Goal: Navigation & Orientation: Find specific page/section

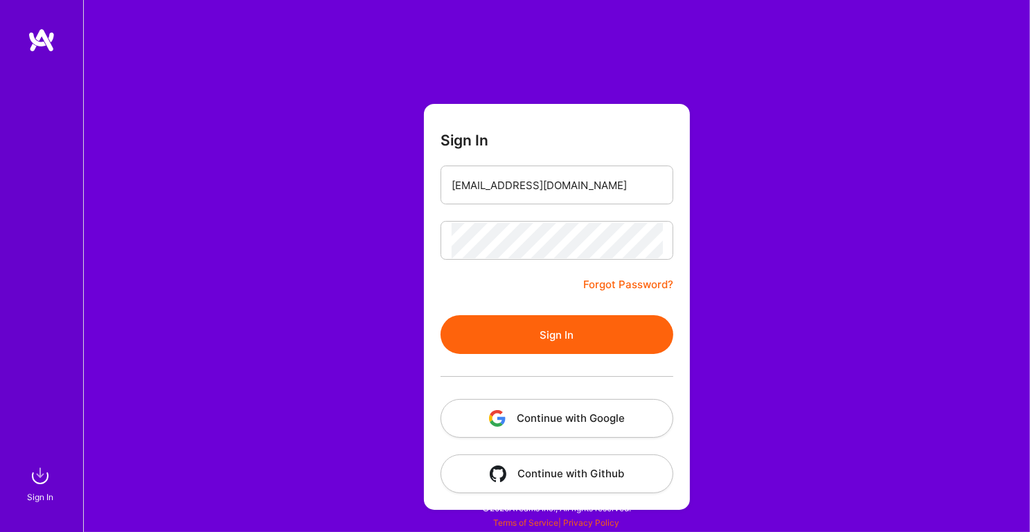
type input "[EMAIL_ADDRESS][DOMAIN_NAME]"
click at [529, 289] on form "Sign In [EMAIL_ADDRESS][DOMAIN_NAME] Forgot Password? Sign In Continue with Goo…" at bounding box center [557, 307] width 266 height 406
click at [561, 351] on button "Sign In" at bounding box center [557, 334] width 233 height 39
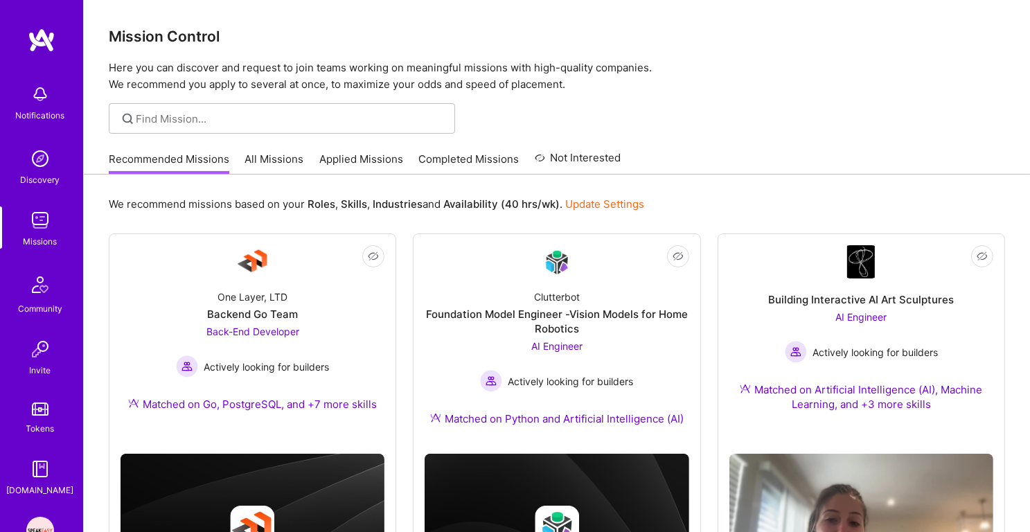
click at [397, 164] on link "Applied Missions" at bounding box center [361, 163] width 84 height 23
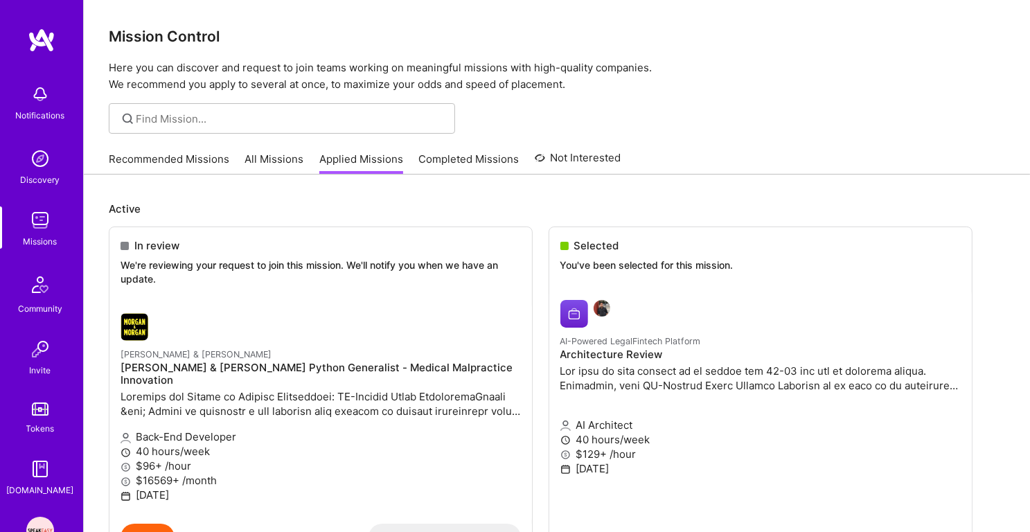
click at [484, 157] on link "Completed Missions" at bounding box center [469, 163] width 100 height 23
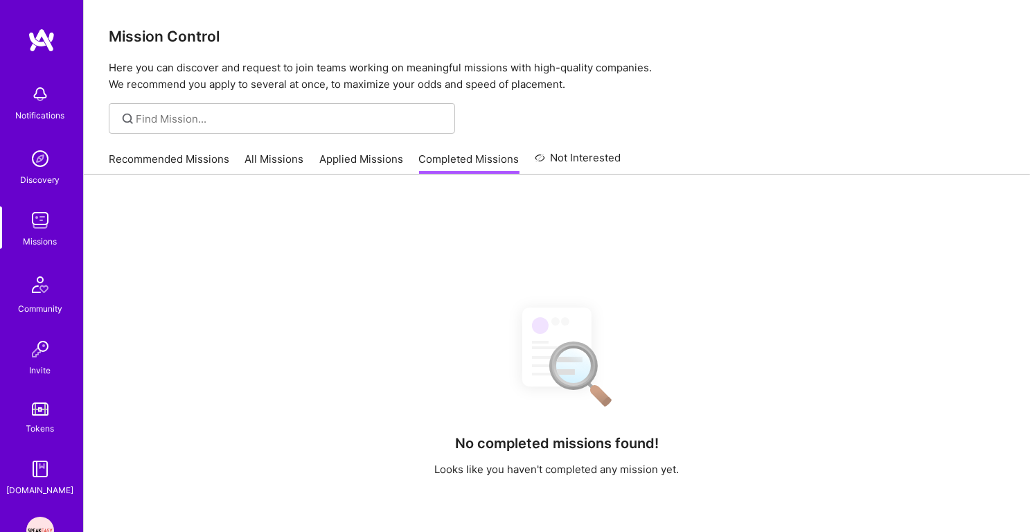
click at [148, 152] on link "Recommended Missions" at bounding box center [169, 163] width 121 height 23
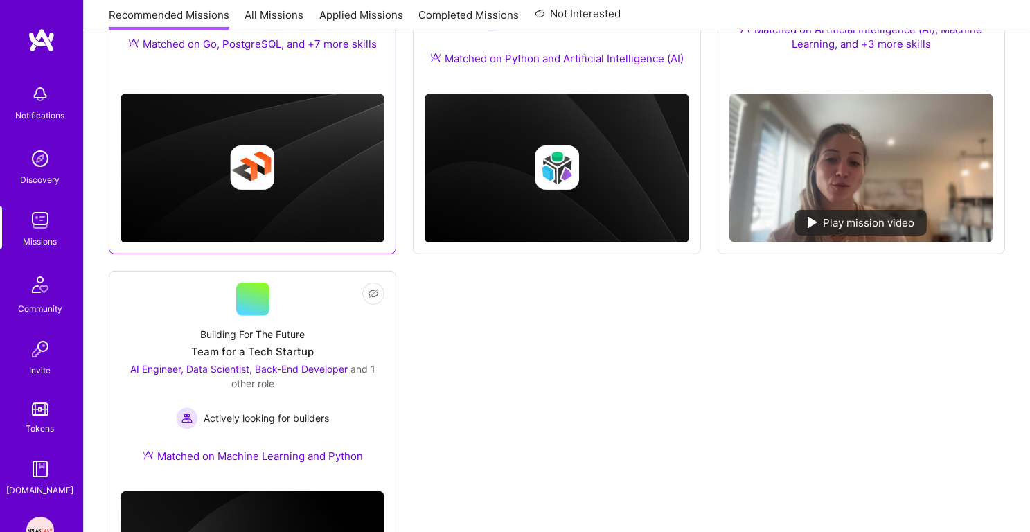
scroll to position [511, 0]
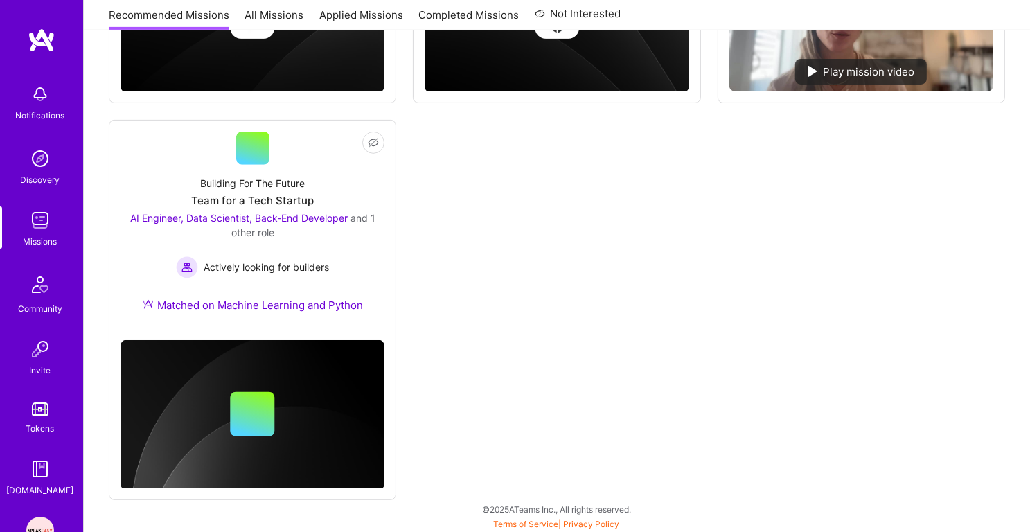
click at [42, 141] on div "Notifications Discovery Missions Community Invite Tokens [DOMAIN_NAME]" at bounding box center [41, 288] width 83 height 420
click at [42, 157] on img at bounding box center [40, 159] width 28 height 28
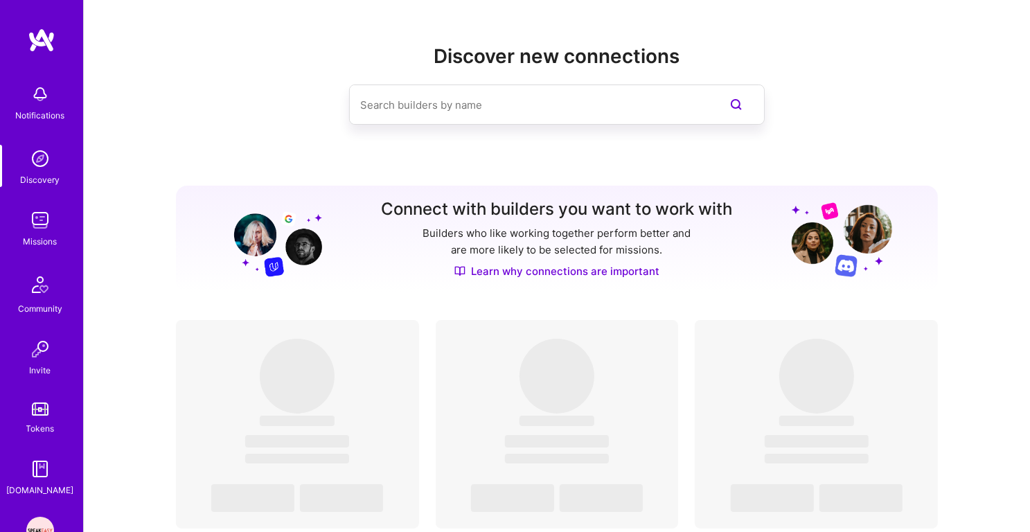
click at [373, 105] on input at bounding box center [529, 104] width 338 height 35
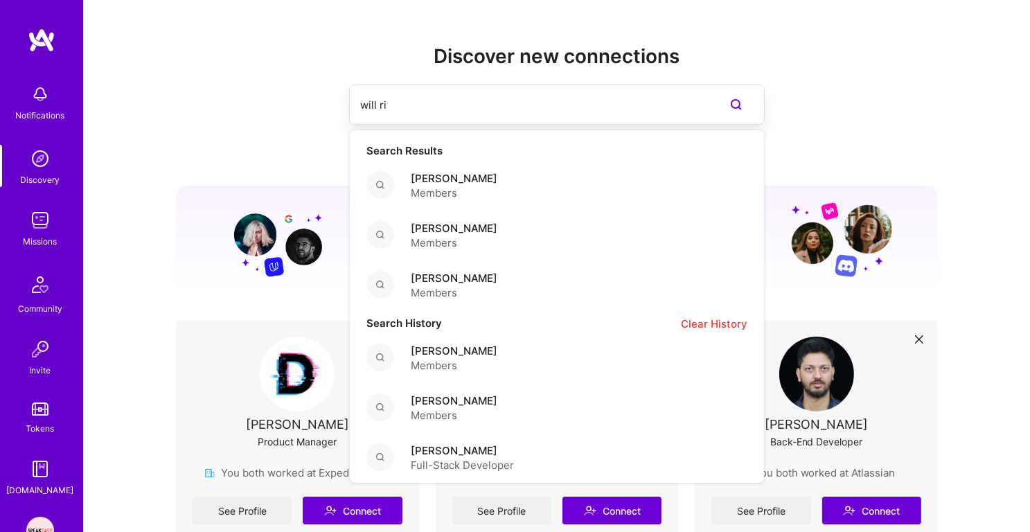
type input "will ric"
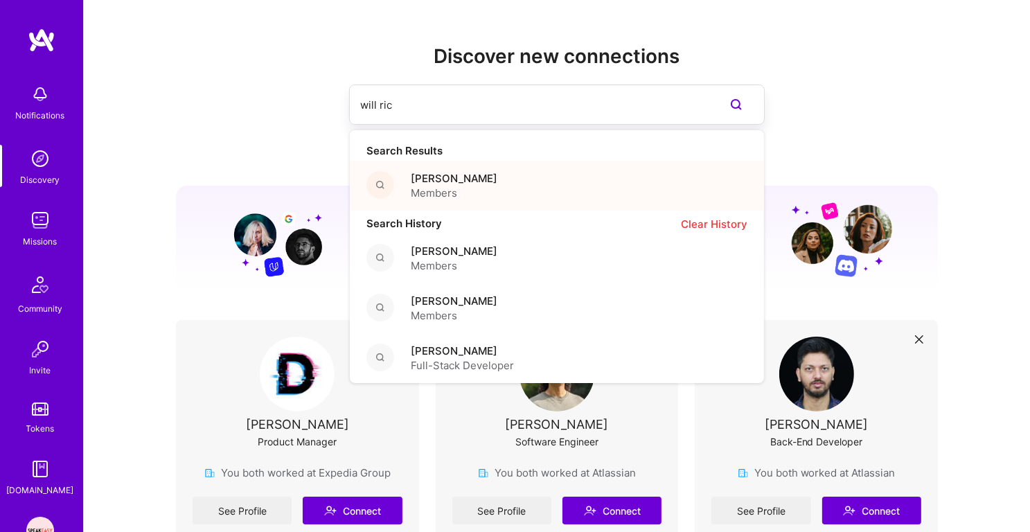
click at [428, 179] on span "[PERSON_NAME]" at bounding box center [454, 178] width 87 height 15
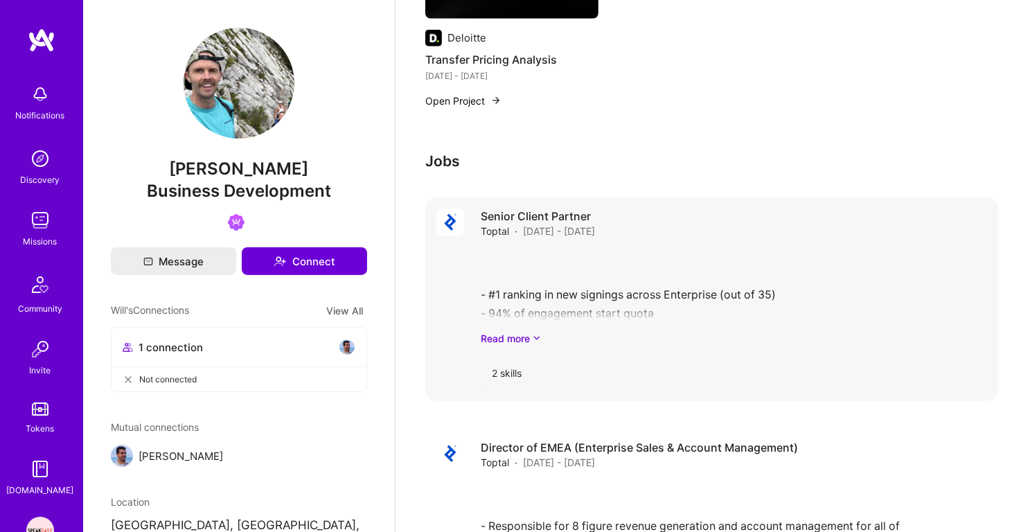
scroll to position [1072, 0]
